Goal: Task Accomplishment & Management: Use online tool/utility

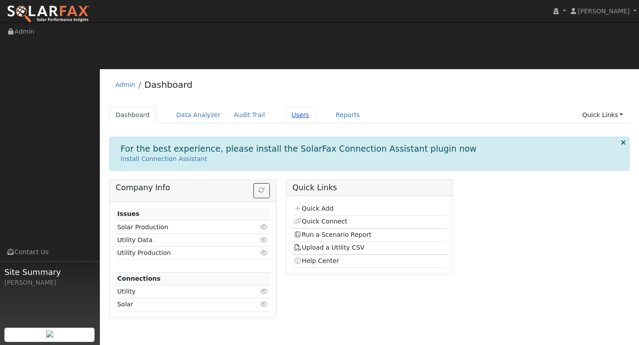
click at [285, 107] on link "Users" at bounding box center [300, 115] width 31 height 16
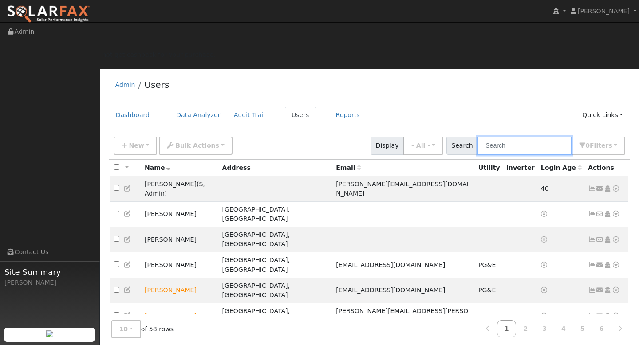
click at [531, 137] on input "text" at bounding box center [525, 146] width 94 height 18
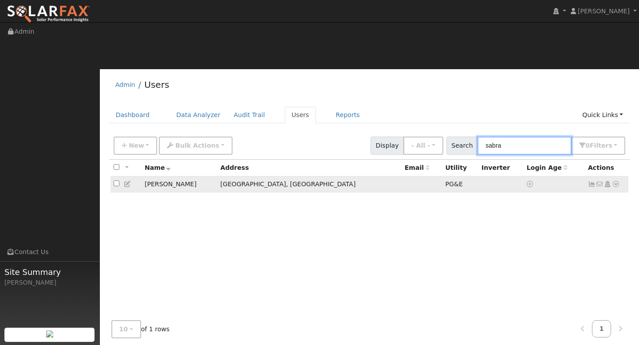
type input "sabra"
click at [170, 176] on td "[PERSON_NAME]" at bounding box center [180, 184] width 76 height 16
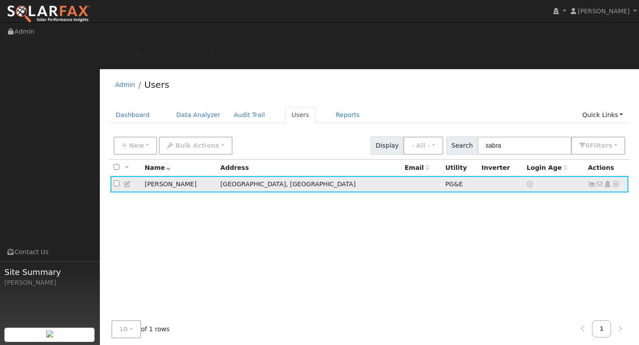
click at [616, 181] on icon at bounding box center [616, 184] width 8 height 6
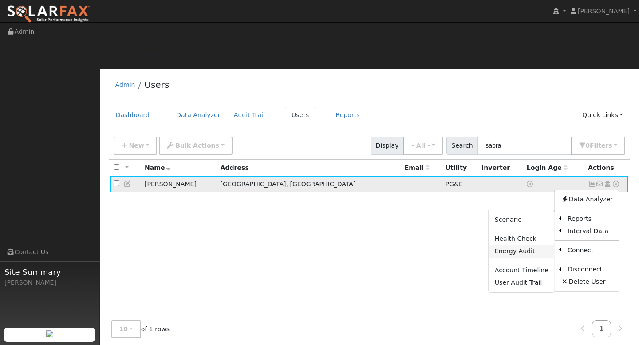
click at [535, 245] on link "Energy Audit" at bounding box center [522, 251] width 66 height 12
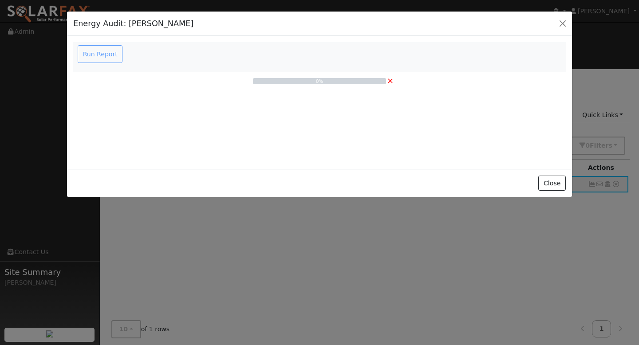
click at [95, 54] on div "Run Report" at bounding box center [101, 54] width 50 height 18
click at [547, 184] on button "Close" at bounding box center [552, 183] width 27 height 15
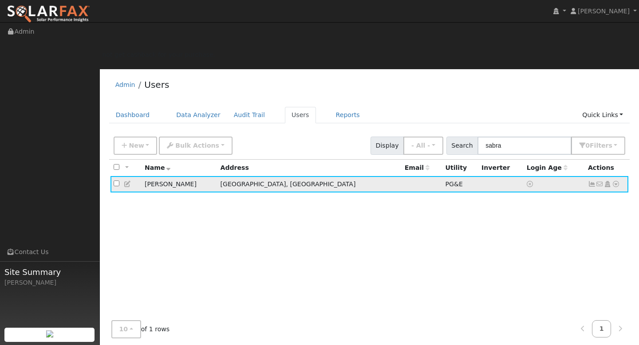
click at [607, 181] on icon at bounding box center [608, 184] width 8 height 6
